Goal: Find specific page/section: Find specific page/section

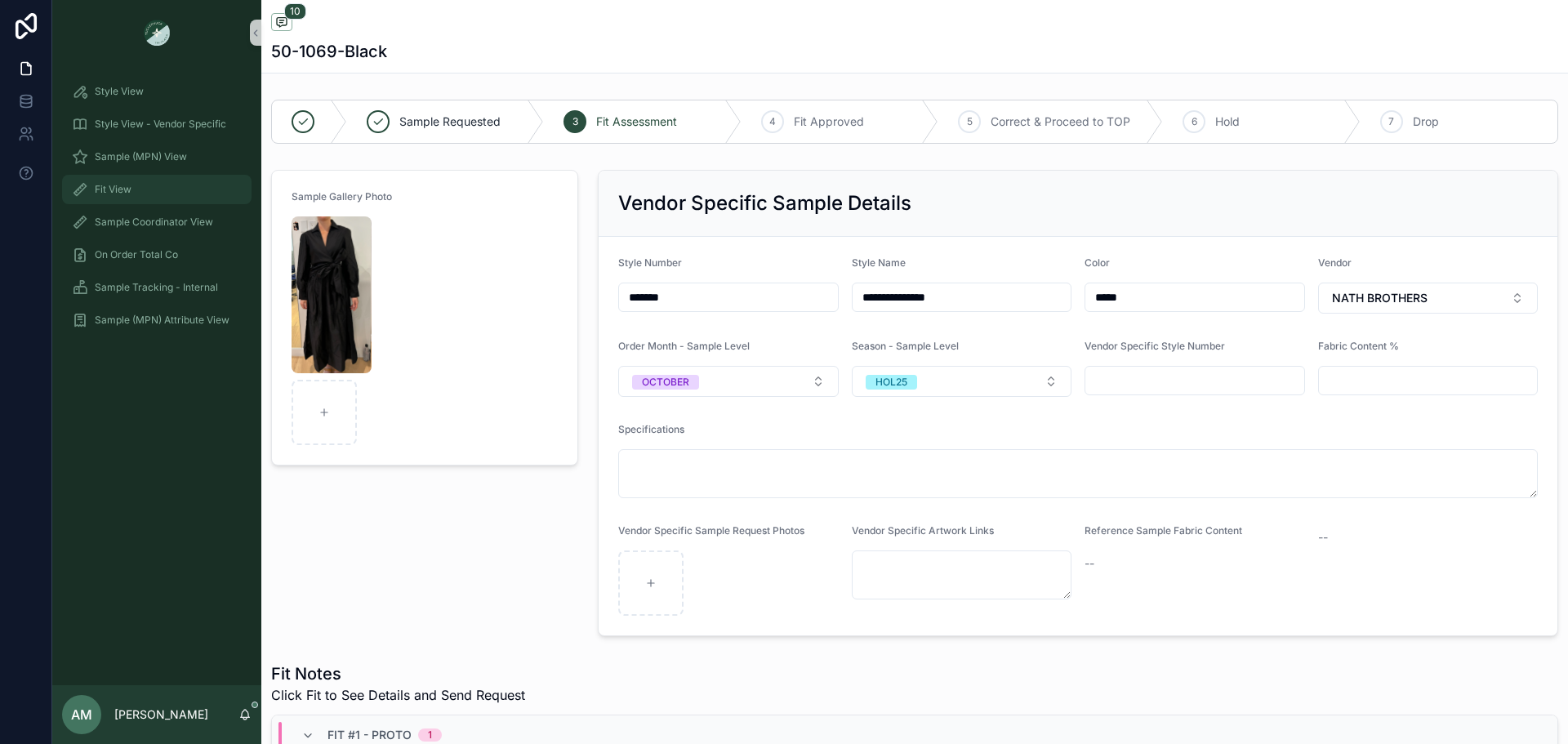
scroll to position [878, 0]
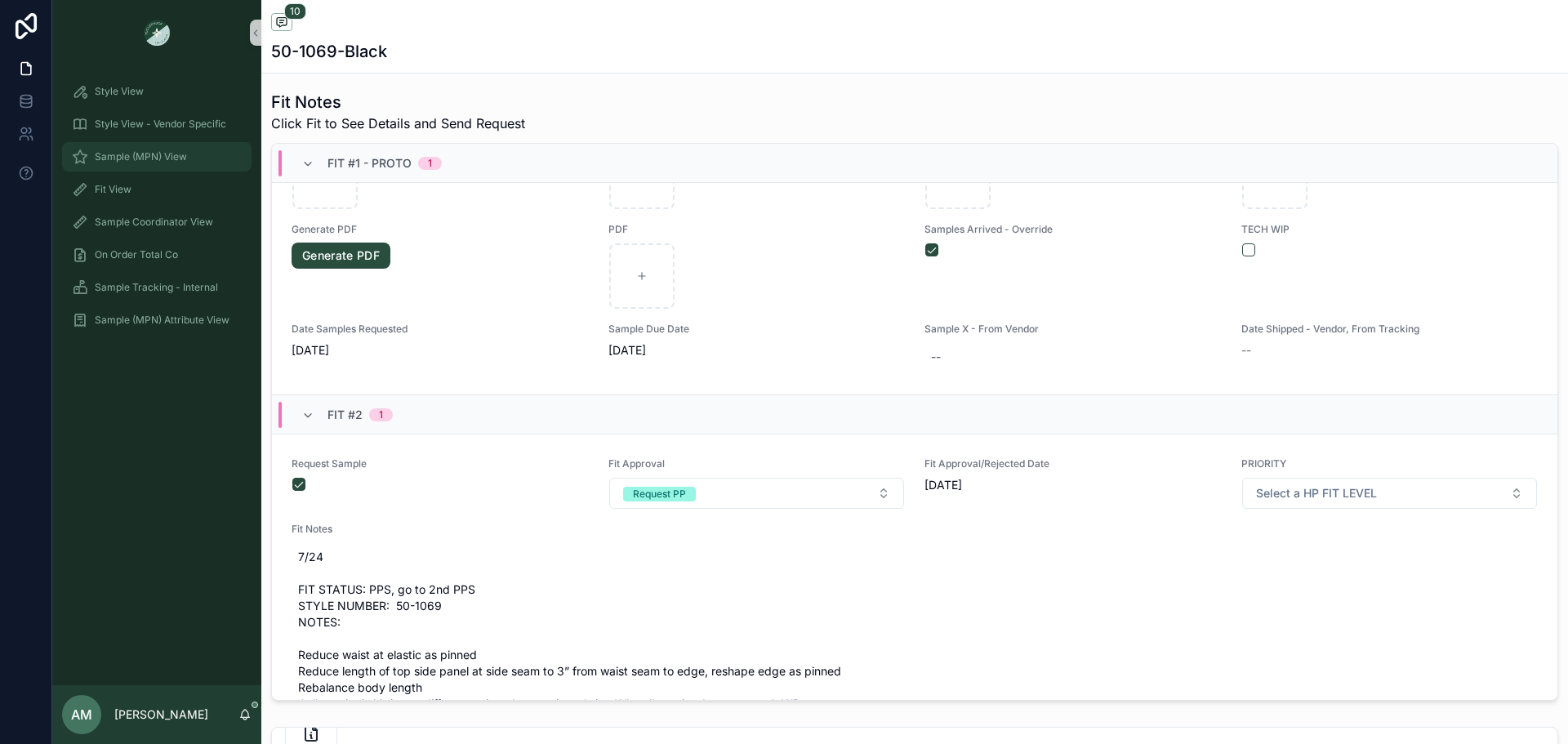
click at [166, 161] on span "Sample (MPN) View" at bounding box center [141, 157] width 93 height 14
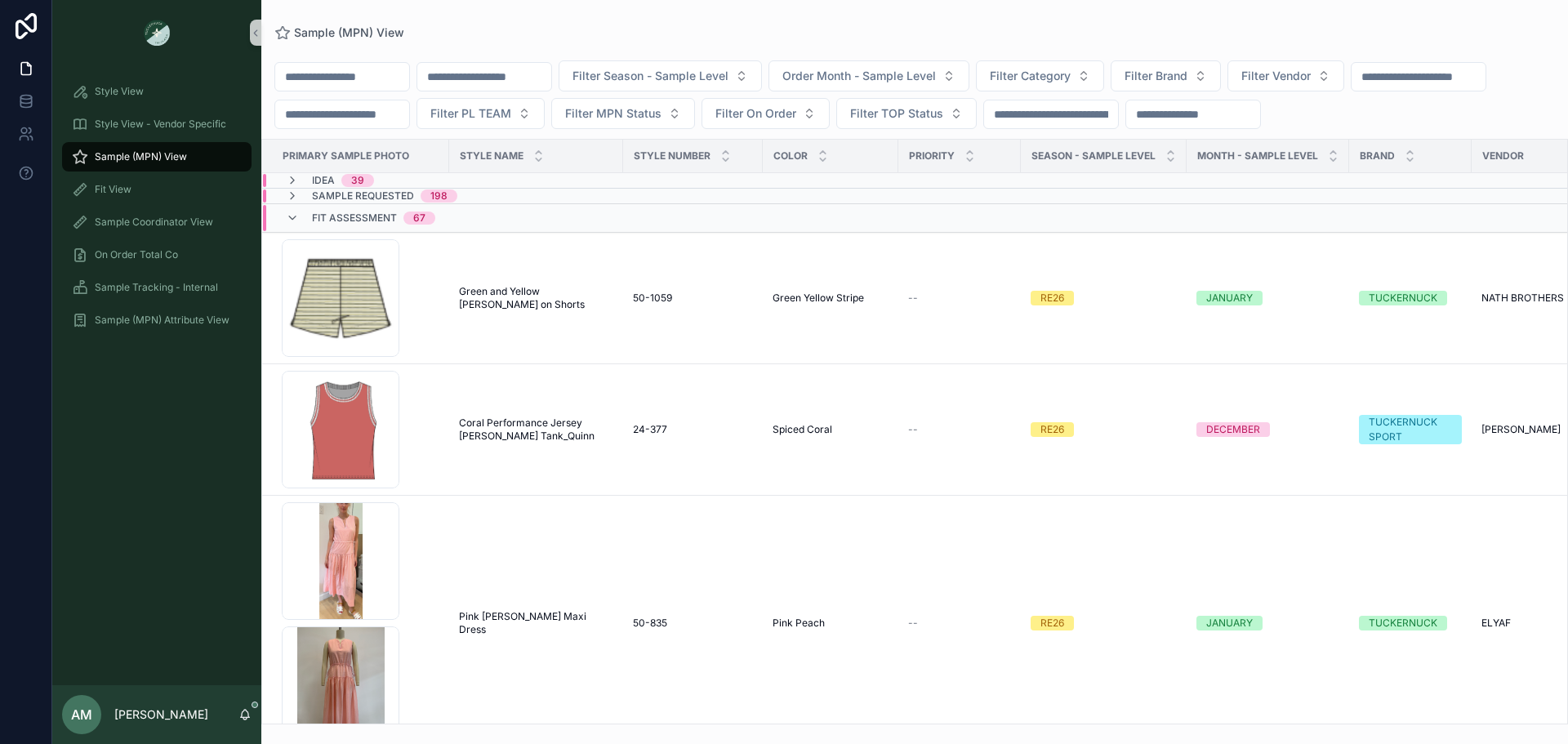
drag, startPoint x: 166, startPoint y: 161, endPoint x: 509, endPoint y: 79, distance: 352.7
click at [509, 79] on input "scrollable content" at bounding box center [483, 77] width 134 height 23
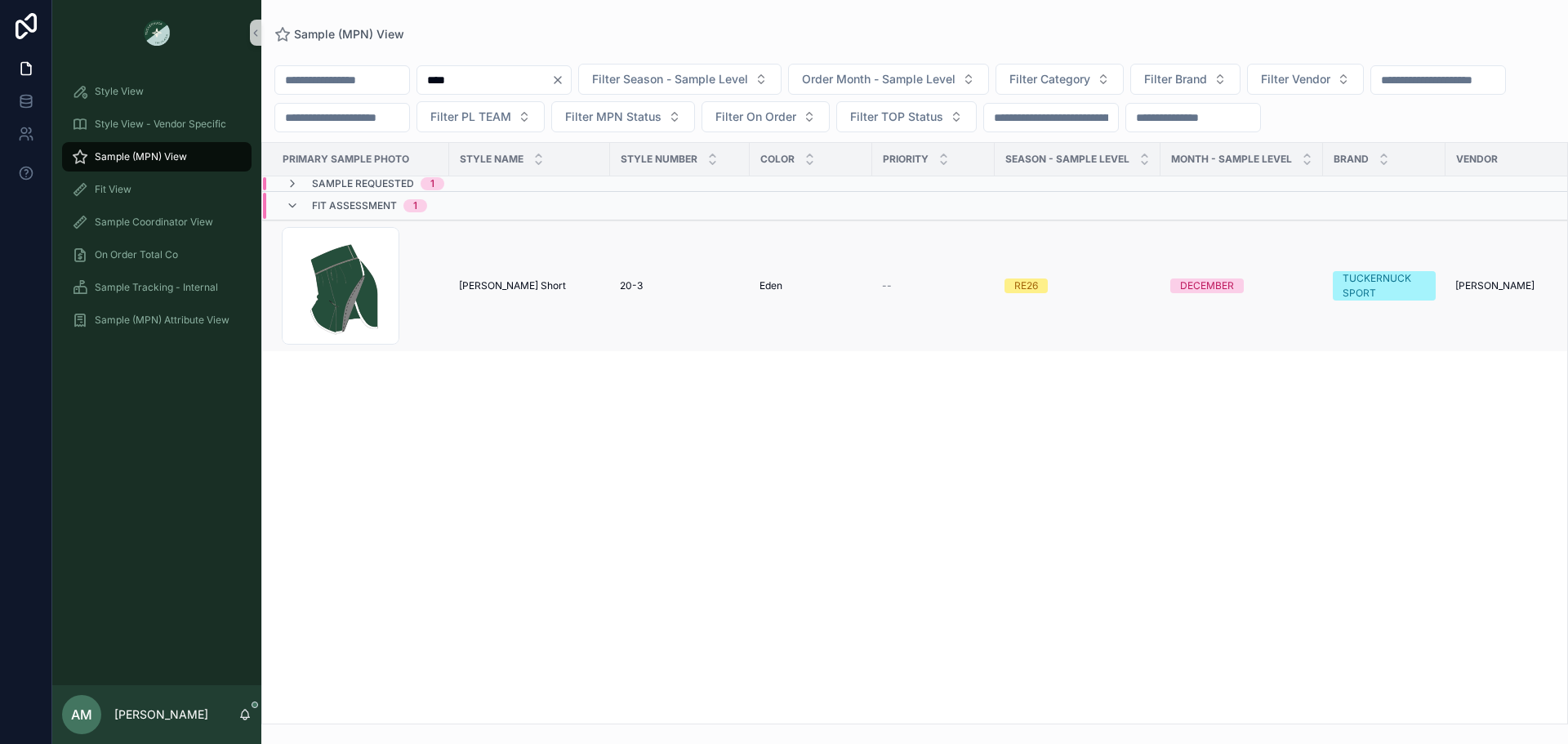
type input "****"
click at [504, 292] on span "[PERSON_NAME] Short" at bounding box center [512, 286] width 107 height 14
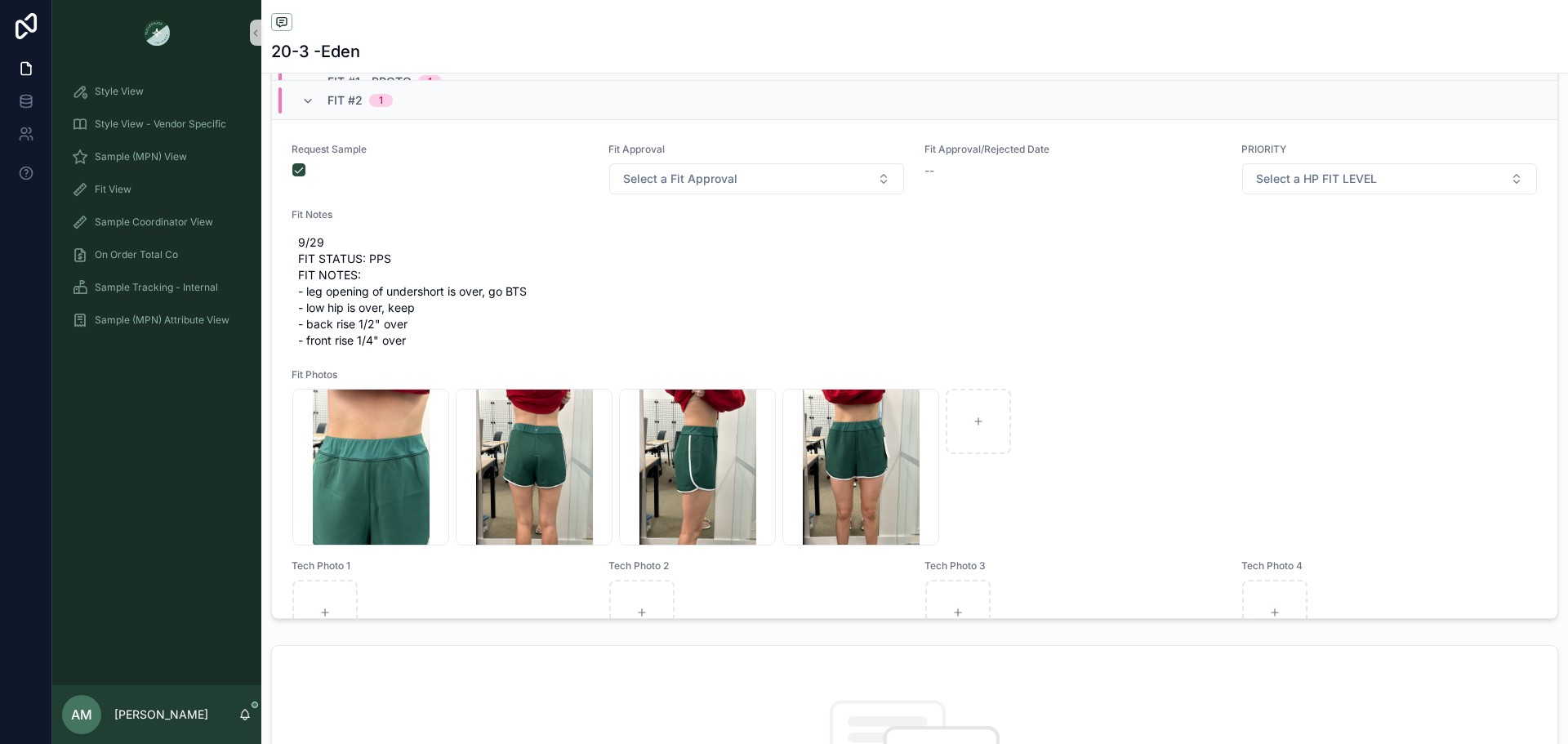
scroll to position [994, 0]
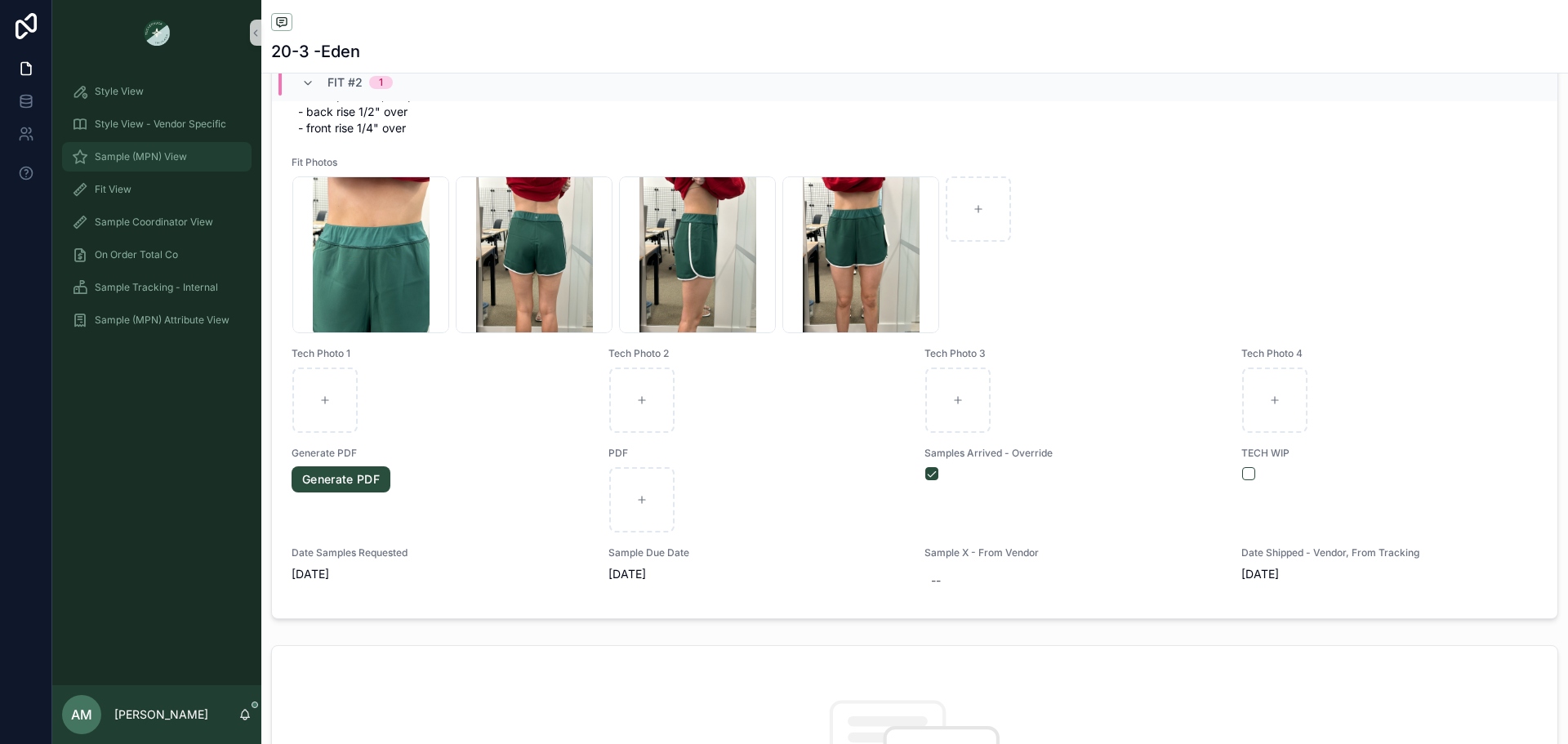
click at [199, 152] on div "Sample (MPN) View" at bounding box center [156, 156] width 170 height 26
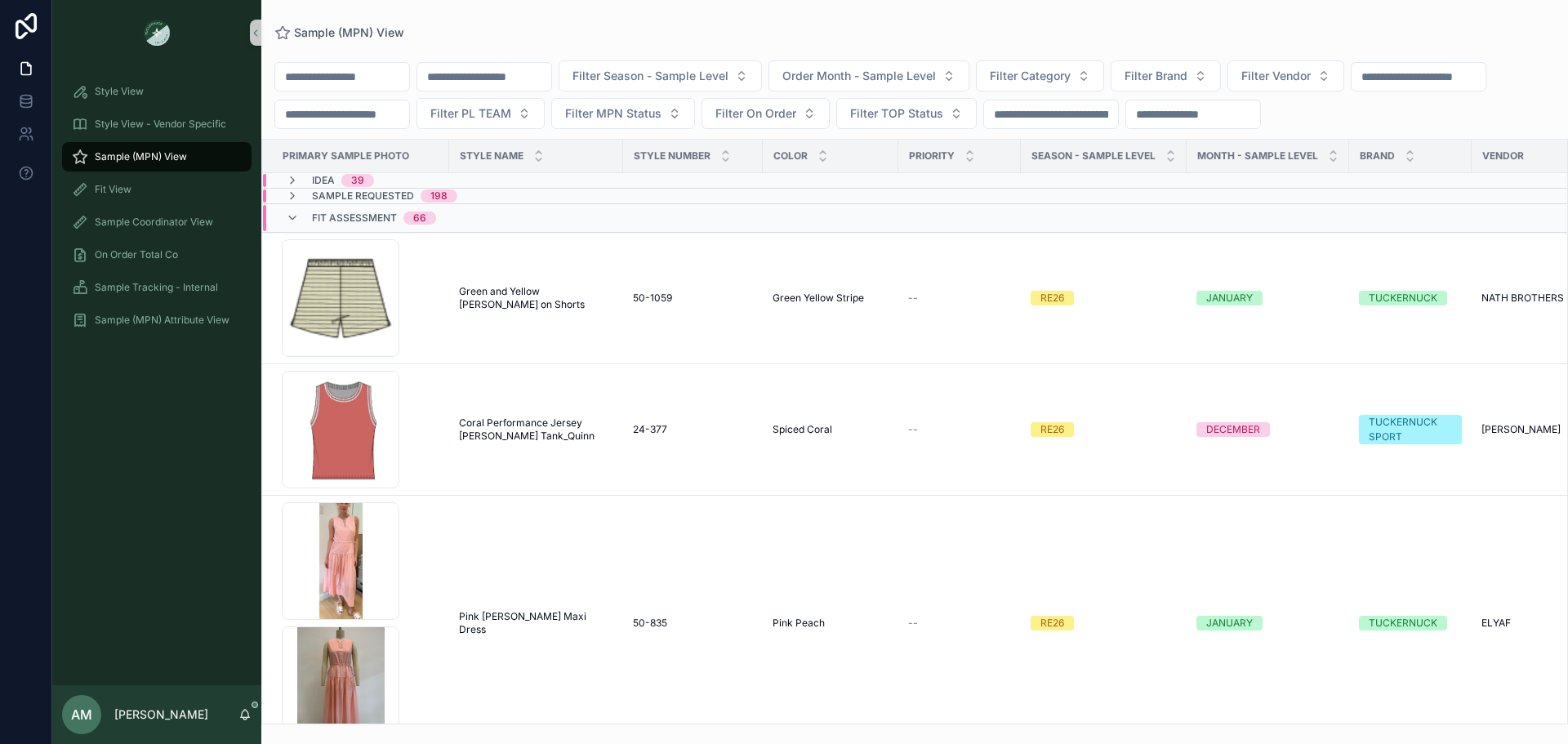
click at [518, 77] on input "scrollable content" at bounding box center [483, 77] width 134 height 23
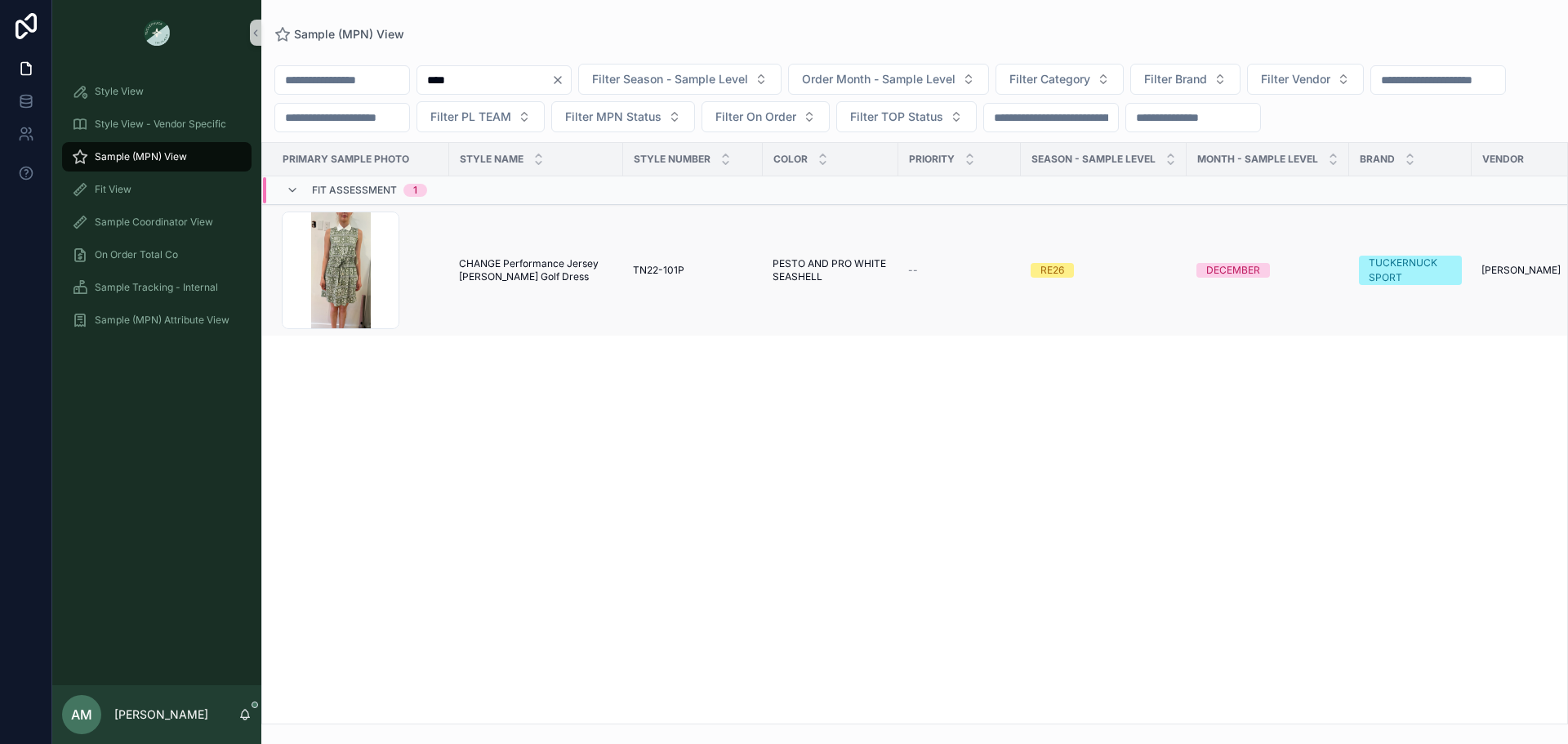
type input "****"
click at [485, 284] on span "CHANGE Performance Jersey [PERSON_NAME] Golf Dress" at bounding box center [536, 270] width 154 height 26
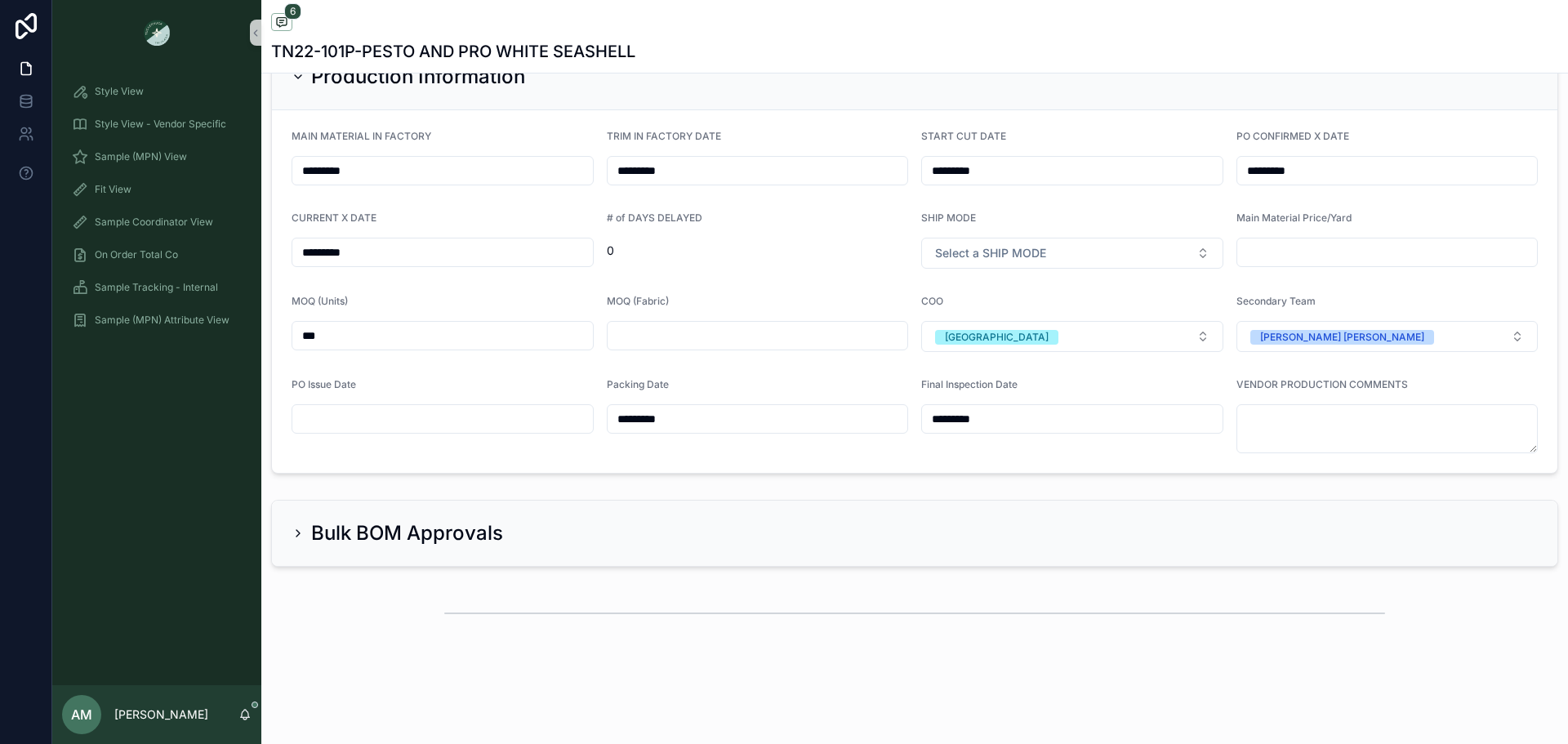
scroll to position [4166, 0]
click at [453, 419] on input "scrollable content" at bounding box center [442, 418] width 300 height 23
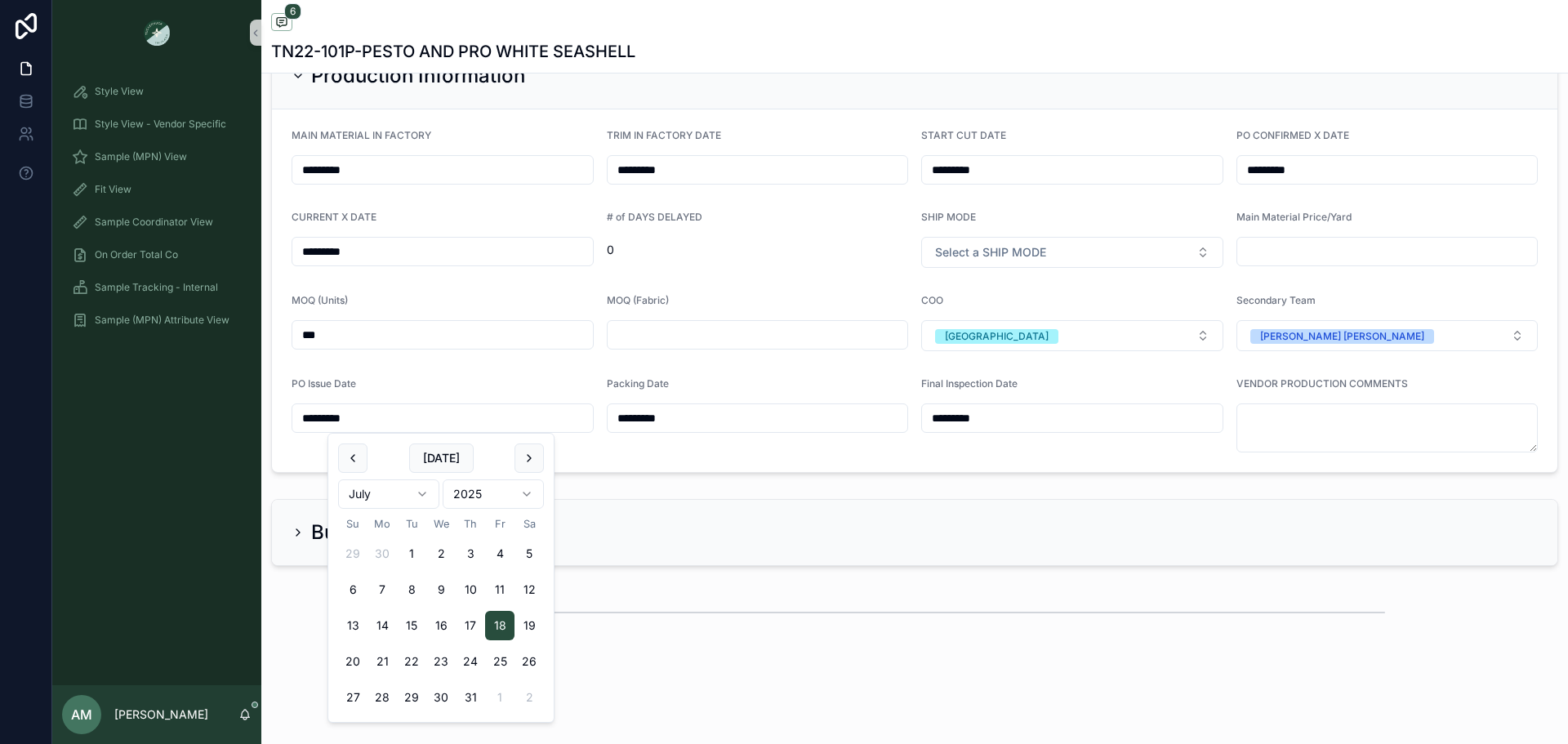
type input "*********"
click at [593, 453] on form "MAIN MATERIAL IN FACTORY ********* TRIM IN FACTORY DATE ********* START CUT DAT…" at bounding box center [915, 290] width 1285 height 363
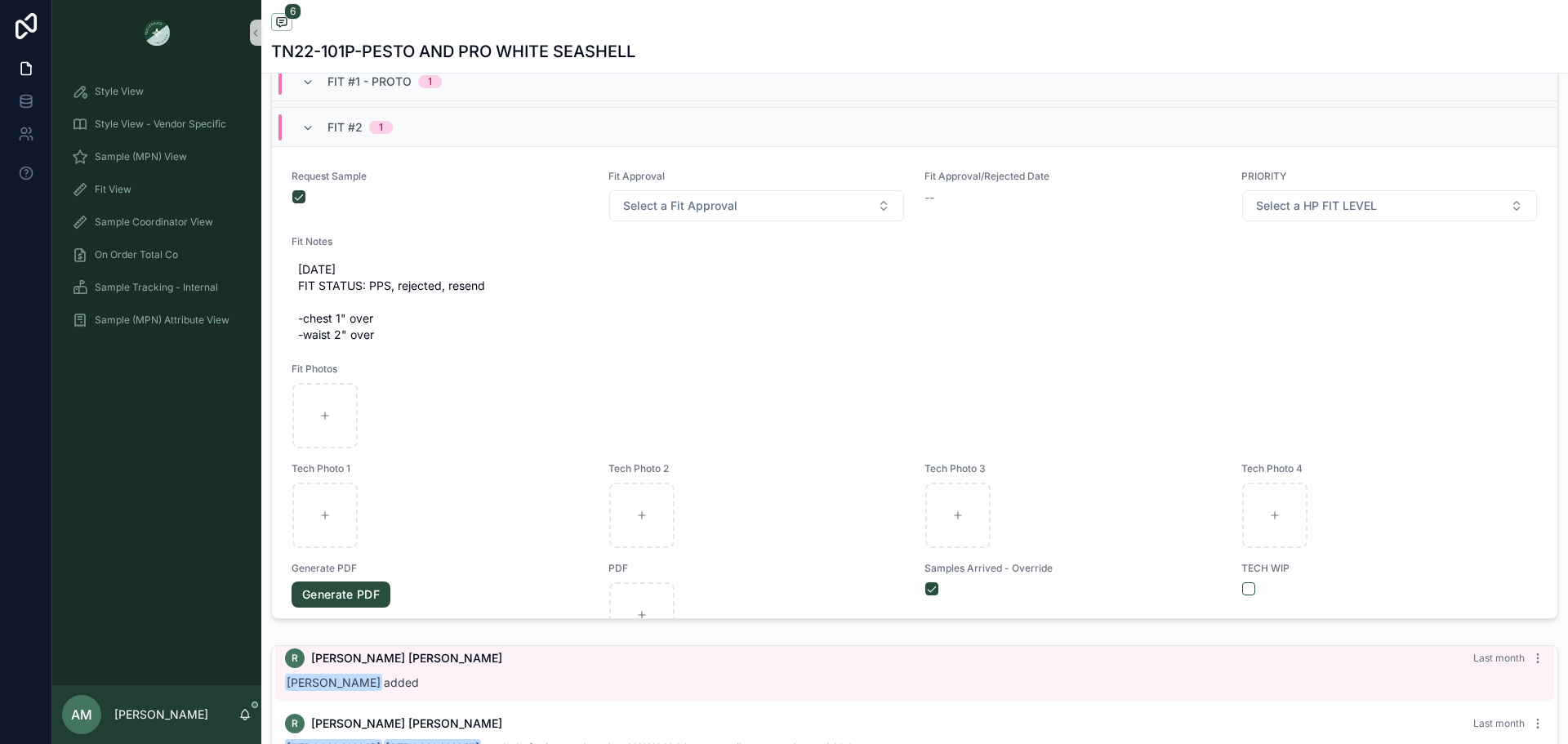
scroll to position [816, 0]
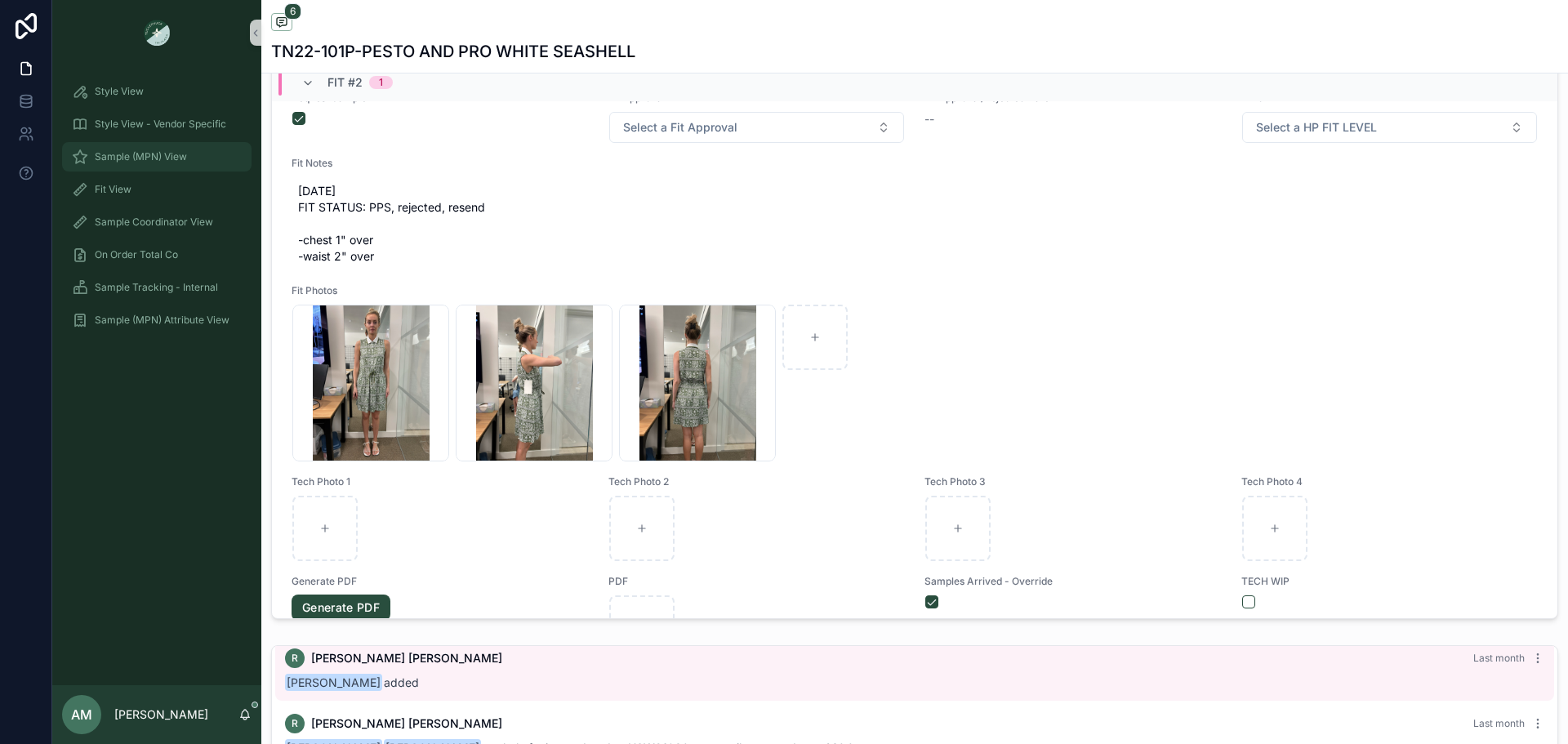
click at [196, 150] on div "Sample (MPN) View" at bounding box center [156, 156] width 170 height 26
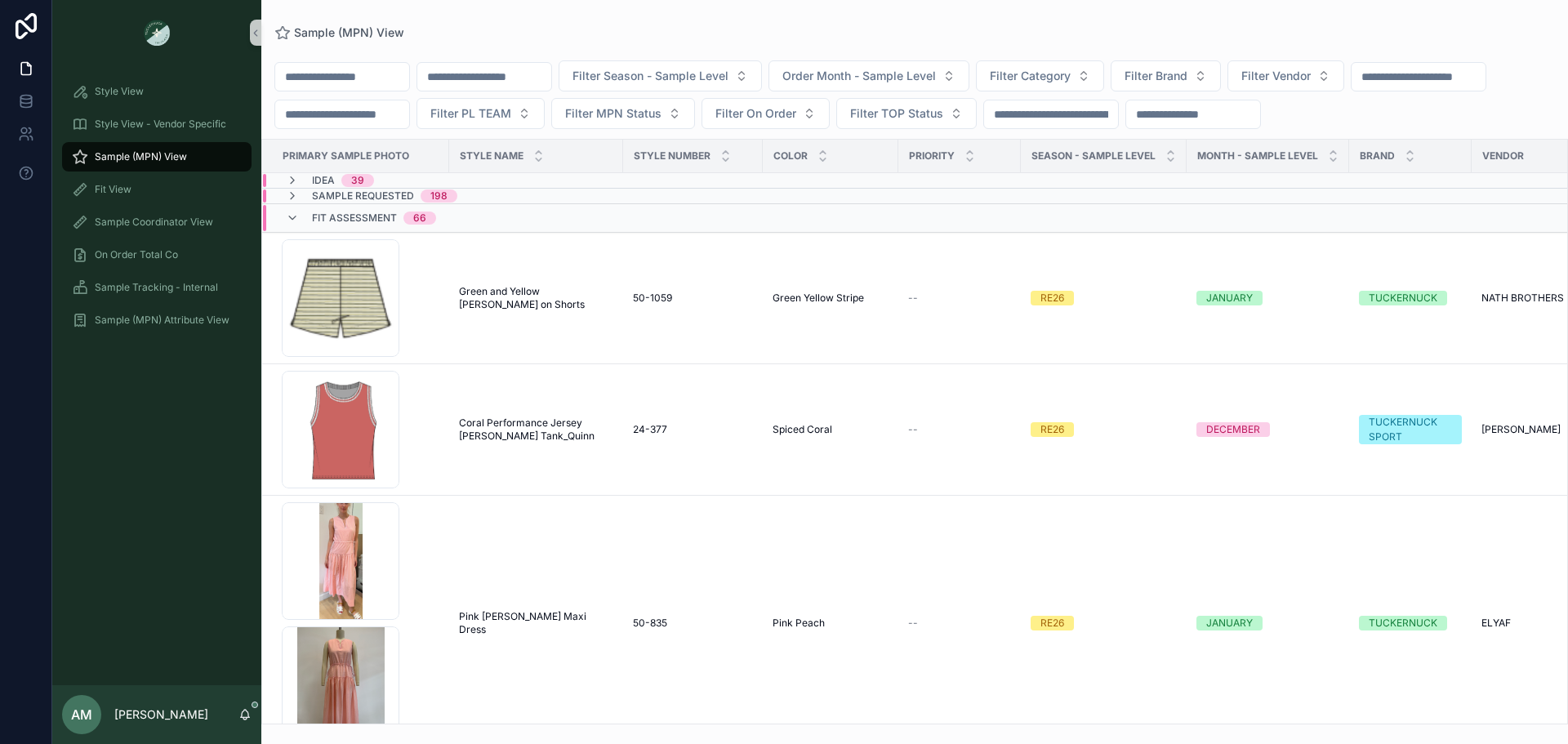
click at [551, 71] on input "scrollable content" at bounding box center [483, 77] width 134 height 23
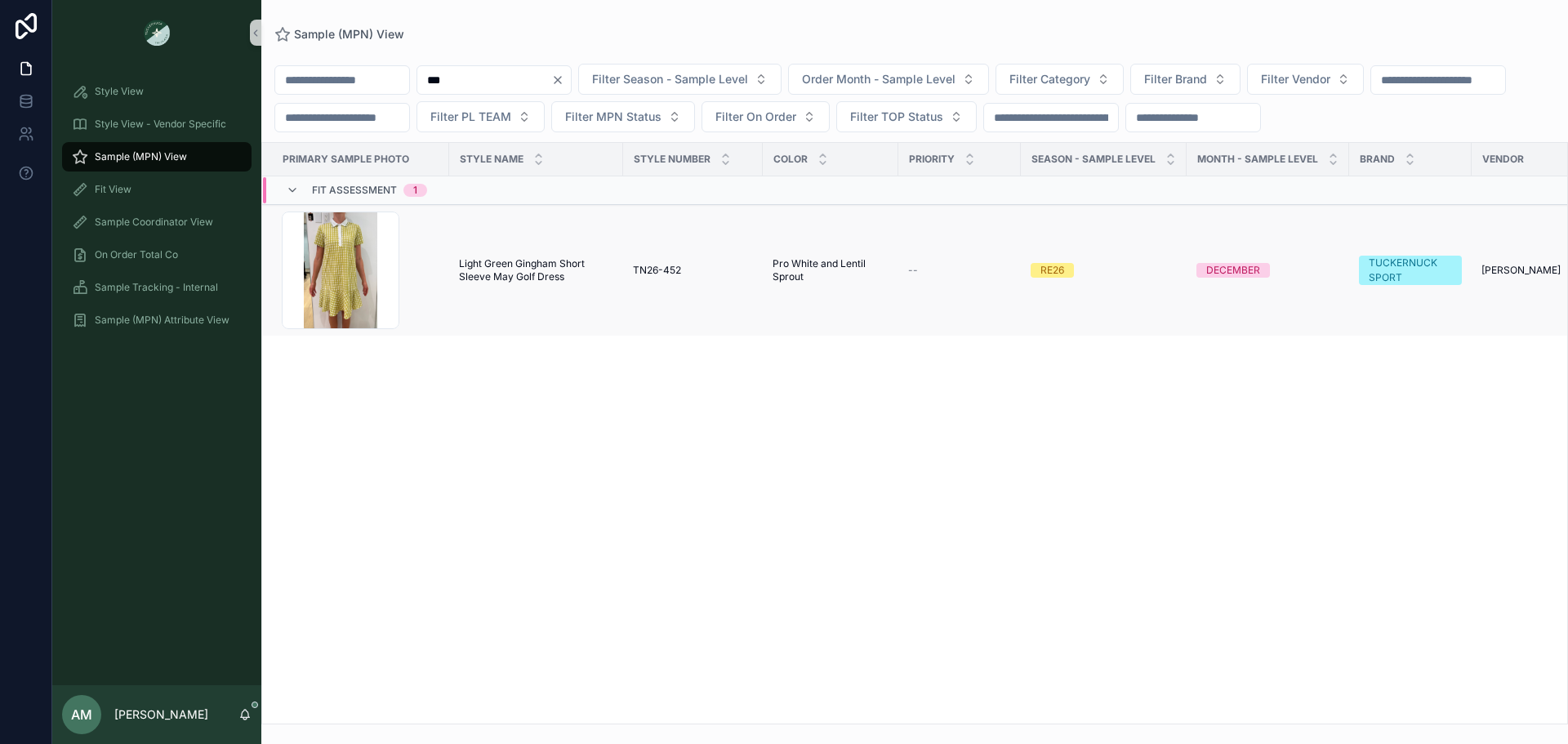
type input "***"
click at [534, 284] on span "Light Green Gingham Short Sleeve May Golf Dress" at bounding box center [536, 270] width 154 height 26
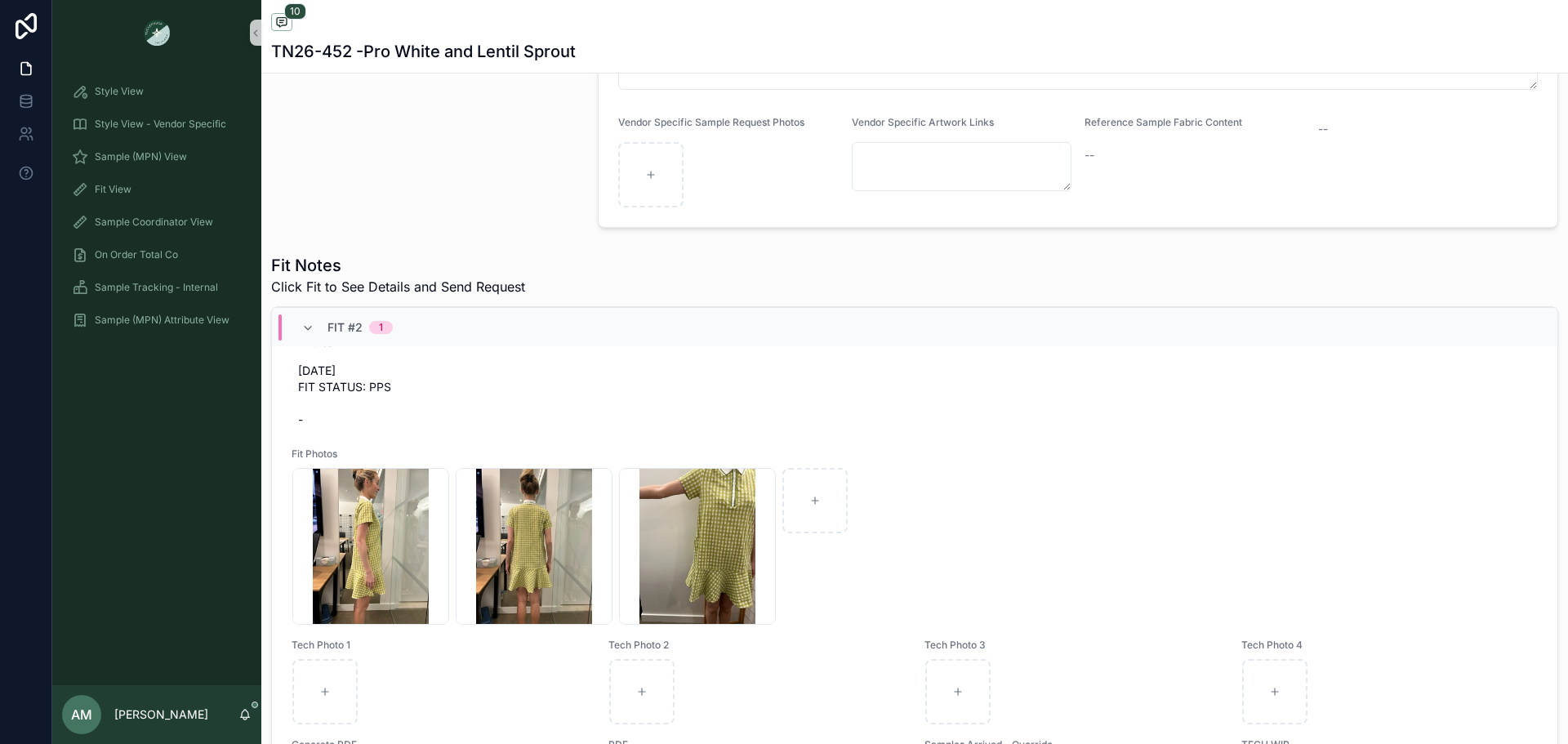
scroll to position [1094, 0]
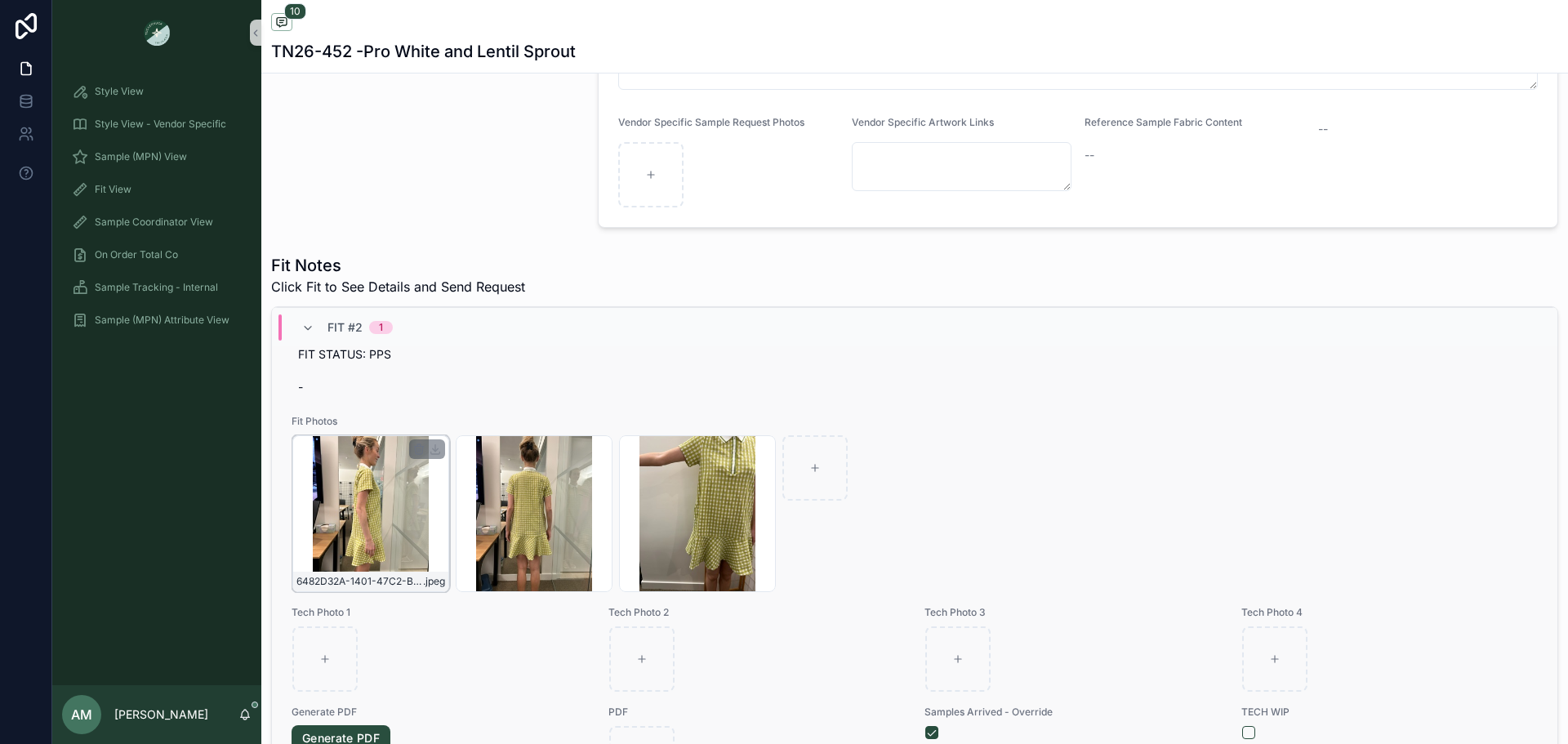
click at [399, 542] on div "6482D32A-1401-47C2-BC96-4809E2DF5C9C_4_5005_c .jpeg" at bounding box center [371, 513] width 156 height 156
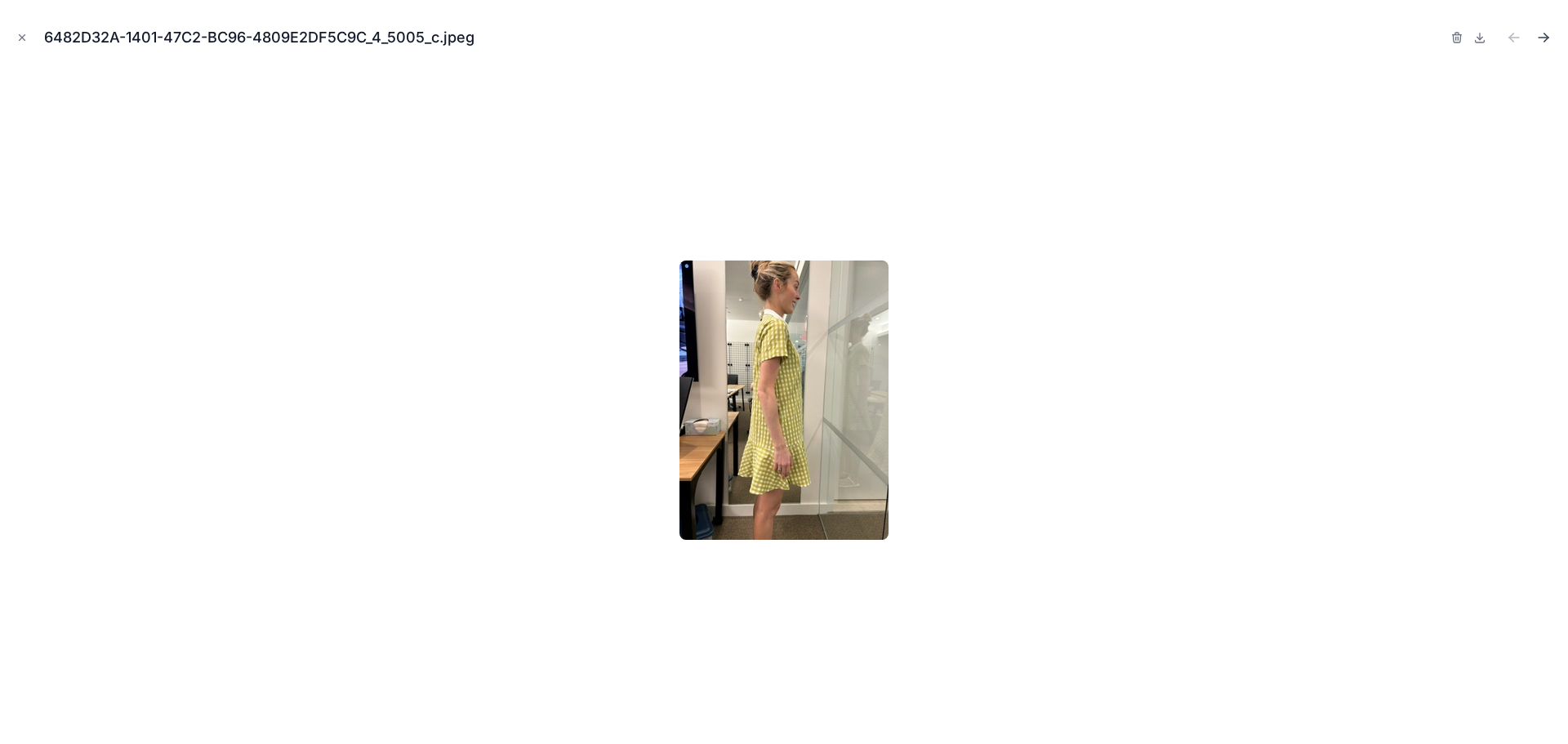
click at [1541, 40] on icon "Next file" at bounding box center [1543, 37] width 16 height 16
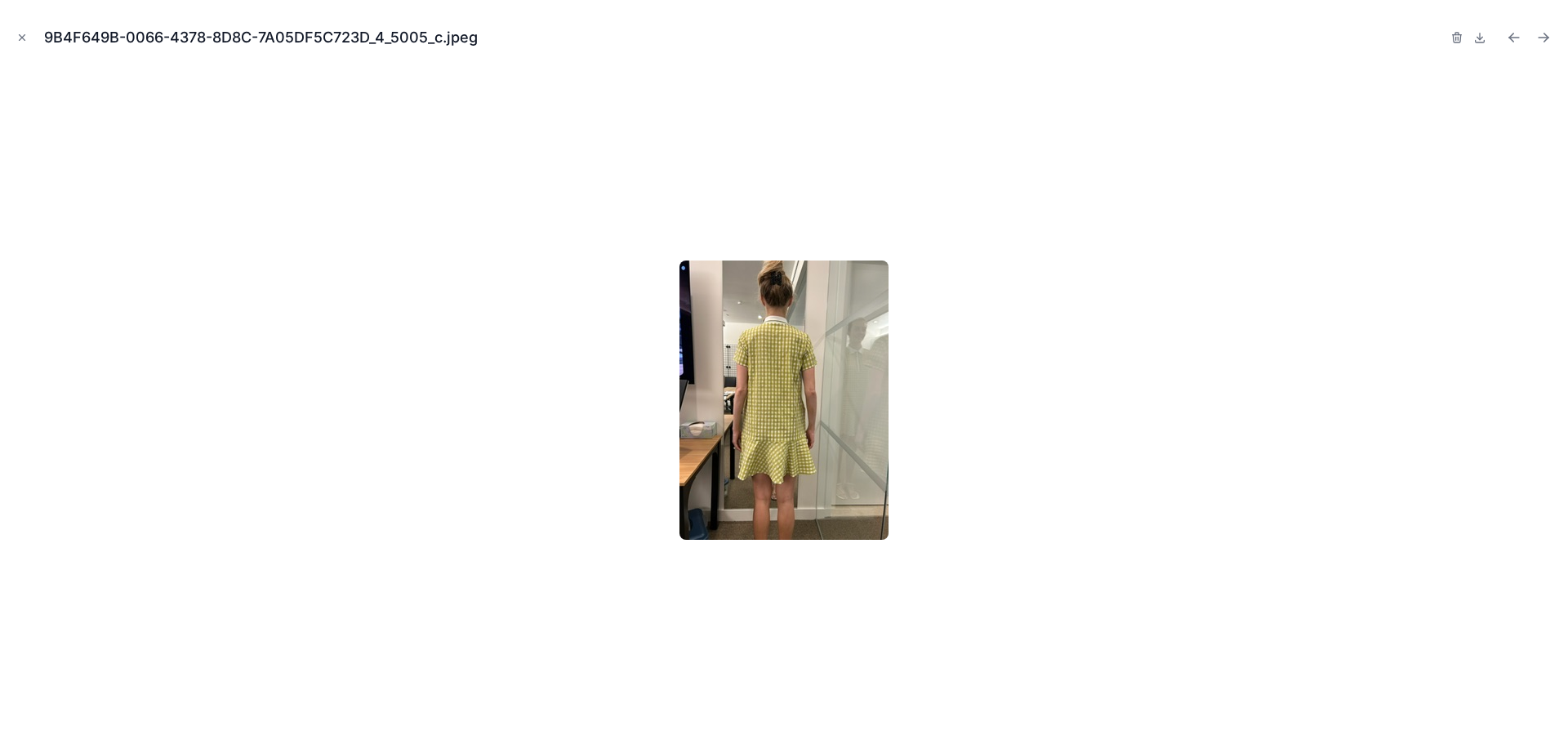
scroll to position [92, 0]
click at [1541, 40] on icon "Next file" at bounding box center [1543, 37] width 16 height 16
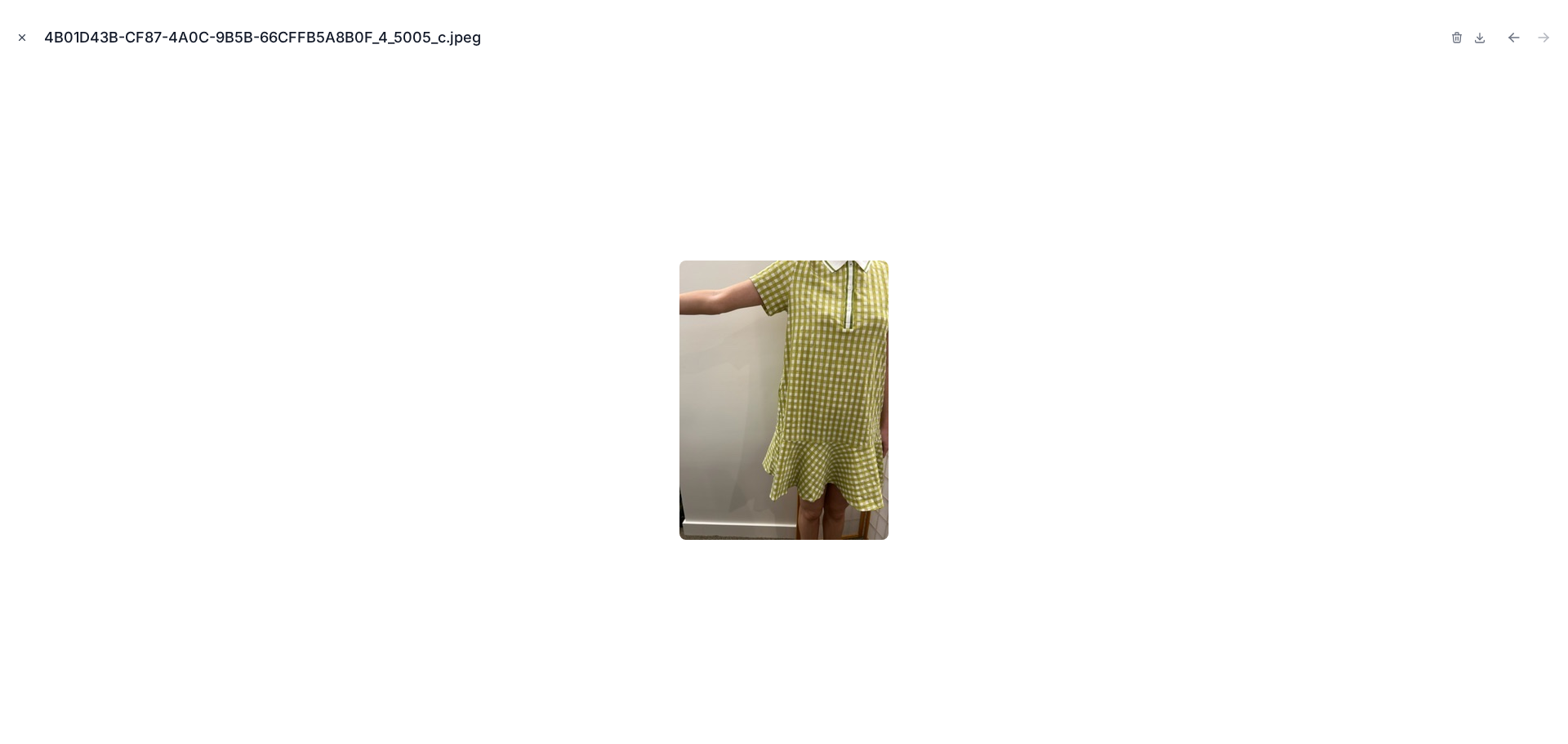
click at [27, 39] on icon "Close modal" at bounding box center [22, 38] width 12 height 12
